Goal: Information Seeking & Learning: Learn about a topic

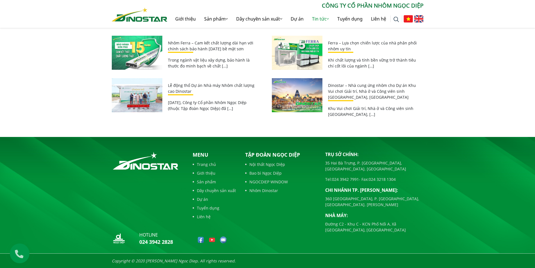
scroll to position [2359, 0]
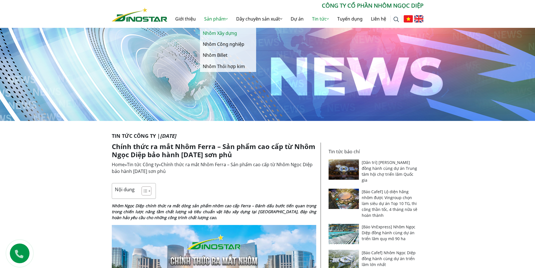
click at [225, 32] on link "Nhôm Xây dựng" at bounding box center [228, 33] width 56 height 11
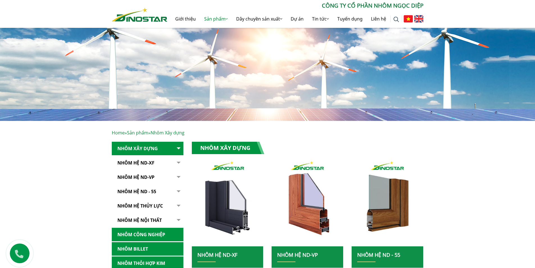
scroll to position [262, 0]
